Goal: Check status: Check status

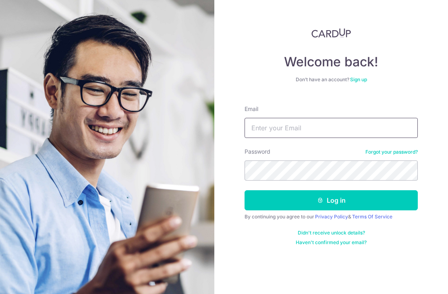
type input "[EMAIL_ADDRESS][DOMAIN_NAME]"
click at [331, 200] on button "Log in" at bounding box center [330, 200] width 173 height 20
click at [380, 197] on button "Log in" at bounding box center [330, 200] width 173 height 20
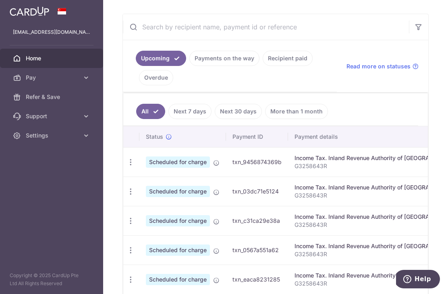
scroll to position [151, 0]
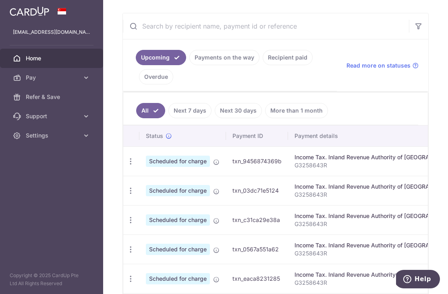
click at [262, 65] on link "Recipient paid" at bounding box center [287, 57] width 50 height 15
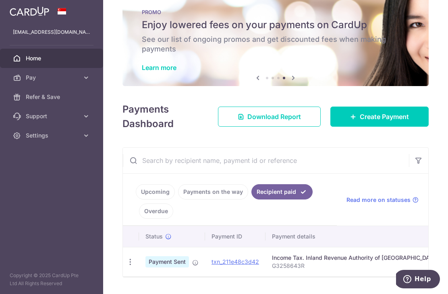
scroll to position [17, 0]
click at [178, 200] on link "Payments on the way" at bounding box center [213, 191] width 70 height 15
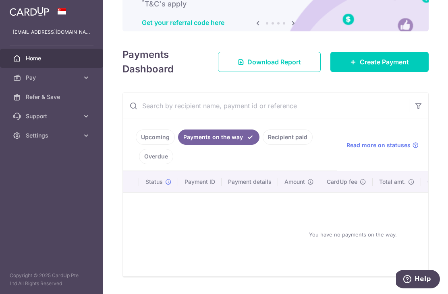
click at [173, 160] on link "Overdue" at bounding box center [156, 156] width 34 height 15
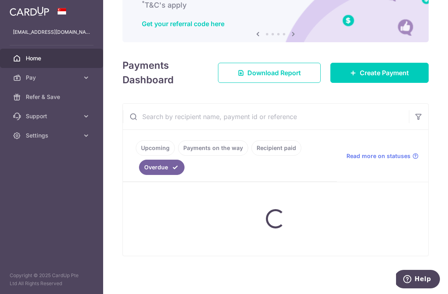
scroll to position [46, 0]
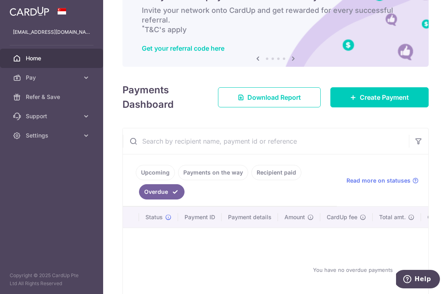
click at [136, 180] on link "Upcoming" at bounding box center [155, 172] width 39 height 15
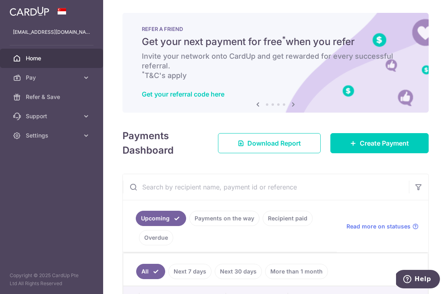
scroll to position [0, 0]
